Goal: Navigation & Orientation: Find specific page/section

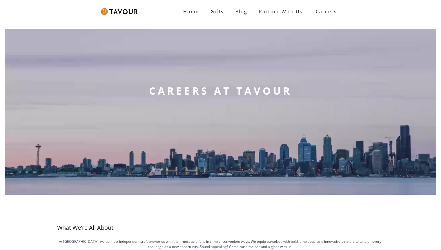
click at [134, 12] on img at bounding box center [119, 11] width 37 height 7
